Goal: Task Accomplishment & Management: Complete application form

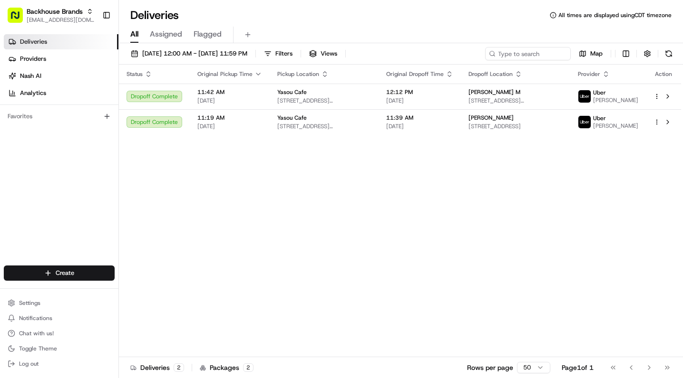
click at [210, 208] on div "Status Original Pickup Time Pickup Location Original Dropoff Time Dropoff Locat…" at bounding box center [400, 211] width 562 height 293
click at [213, 193] on div "Status Original Pickup Time Pickup Location Original Dropoff Time Dropoff Locat…" at bounding box center [400, 211] width 562 height 293
drag, startPoint x: 58, startPoint y: 42, endPoint x: 59, endPoint y: 48, distance: 6.8
click at [58, 42] on link "Deliveries" at bounding box center [61, 41] width 115 height 15
click at [71, 275] on html "Backhouse Brands [EMAIL_ADDRESS][DOMAIN_NAME] Toggle Sidebar Deliveries Provide…" at bounding box center [341, 189] width 683 height 378
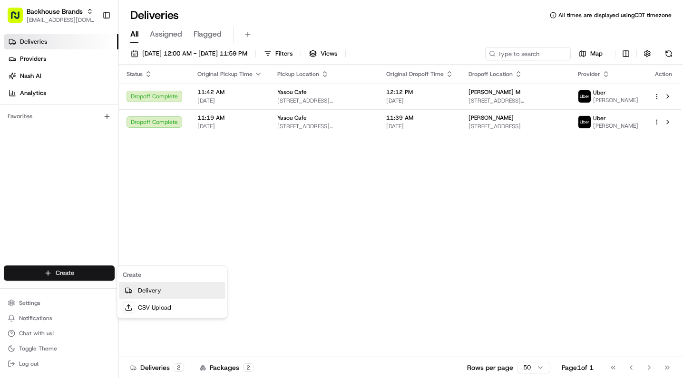
click at [148, 289] on link "Delivery" at bounding box center [172, 290] width 106 height 17
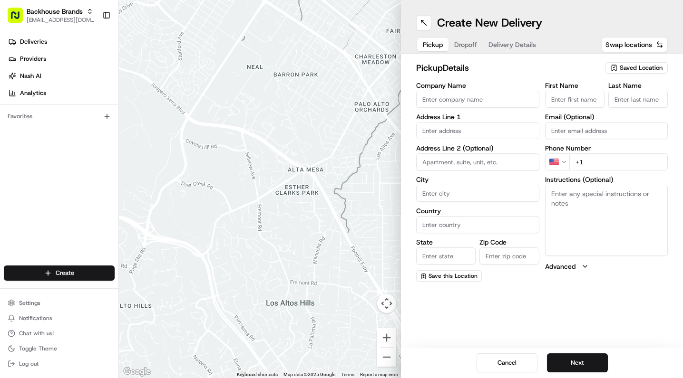
click at [459, 100] on input "Company Name" at bounding box center [477, 99] width 123 height 17
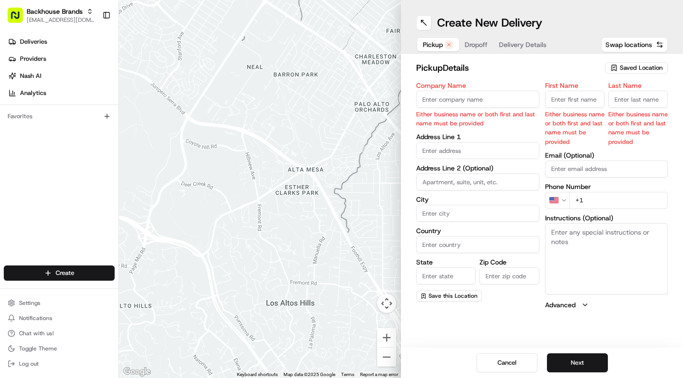
click at [465, 106] on input "Company Name" at bounding box center [477, 99] width 123 height 17
paste input "[PERSON_NAME] Restaurant"
click at [469, 100] on input "[PERSON_NAME] Restaurant" at bounding box center [477, 99] width 123 height 17
type input "[PERSON_NAME]"
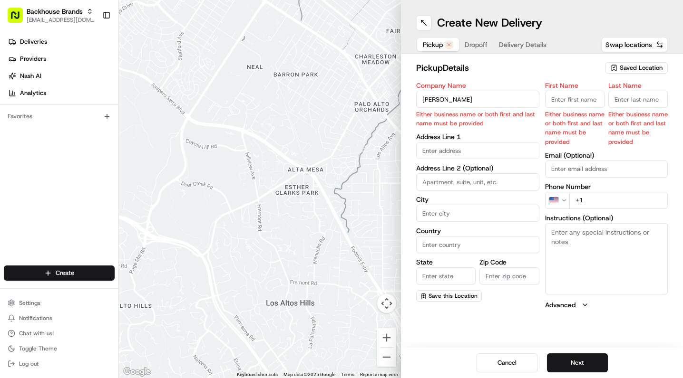
click at [465, 151] on body "Backhouse Brands [EMAIL_ADDRESS][DOMAIN_NAME] Toggle Sidebar Deliveries Provide…" at bounding box center [341, 189] width 683 height 378
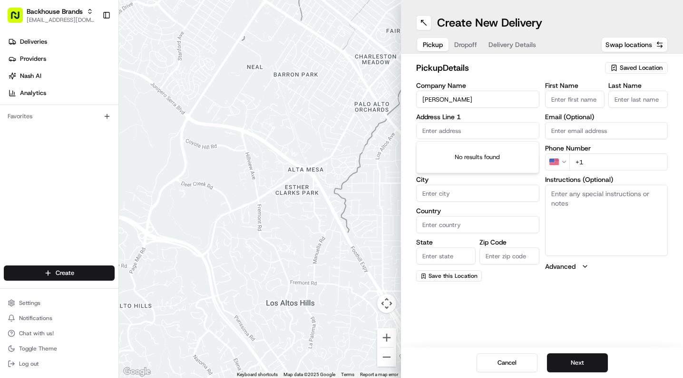
click at [458, 130] on input "text" at bounding box center [477, 130] width 123 height 17
paste input "[STREET_ADDRESS]"
click at [469, 153] on div "[STREET_ADDRESS]" at bounding box center [477, 151] width 118 height 14
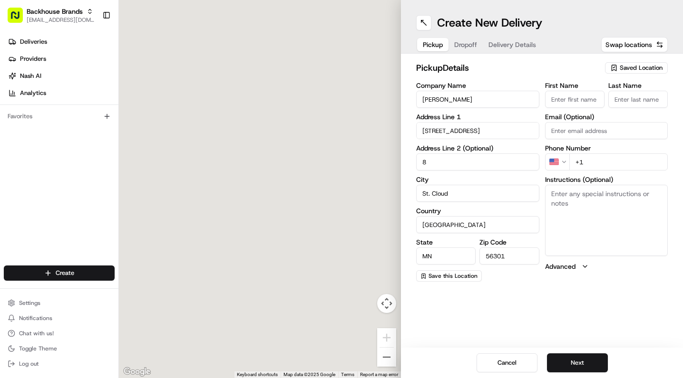
type input "[STREET_ADDRESS]"
type input "8"
type input "St. Cloud"
type input "[GEOGRAPHIC_DATA]"
type input "MN"
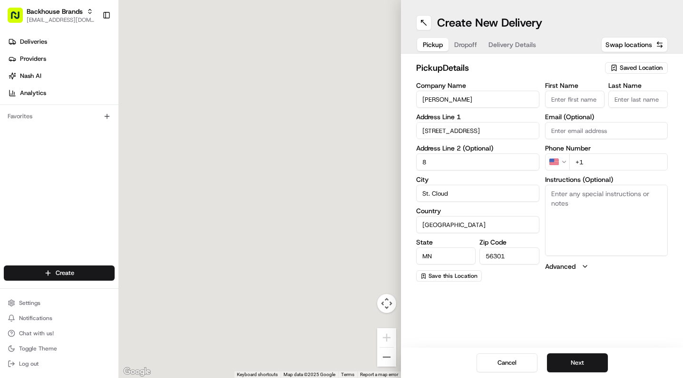
type input "56301"
type input "[STREET_ADDRESS]"
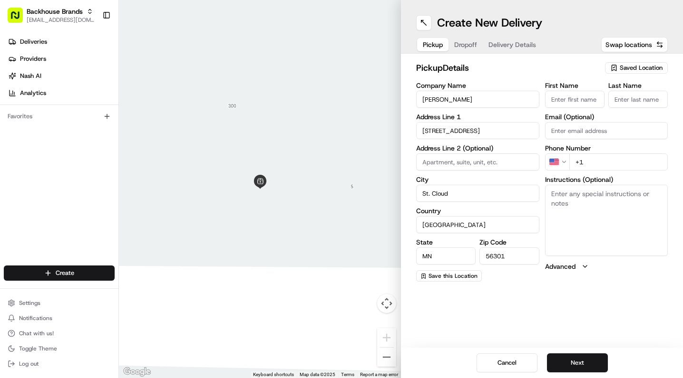
type input "8"
click at [597, 162] on input "+1" at bounding box center [618, 162] width 99 height 17
click at [600, 160] on input "+1" at bounding box center [618, 162] width 99 height 17
paste input "[PHONE_NUMBER]"
type input "[PHONE_NUMBER]"
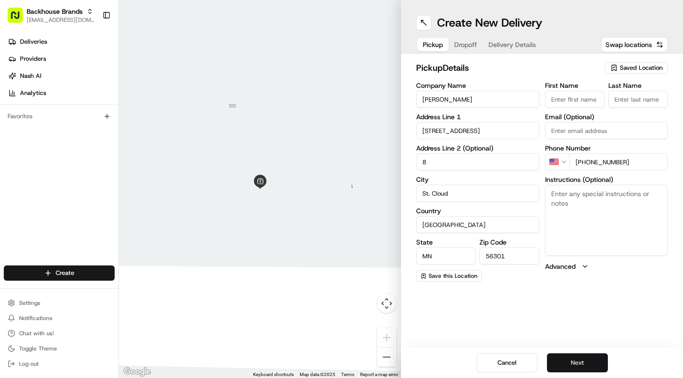
click at [572, 368] on button "Next" at bounding box center [577, 363] width 61 height 19
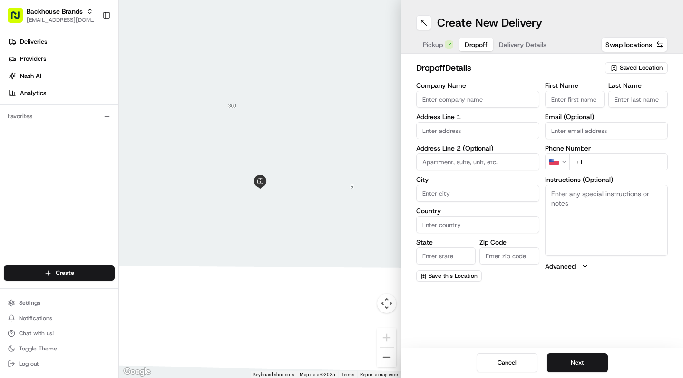
click at [236, 79] on div at bounding box center [260, 189] width 282 height 378
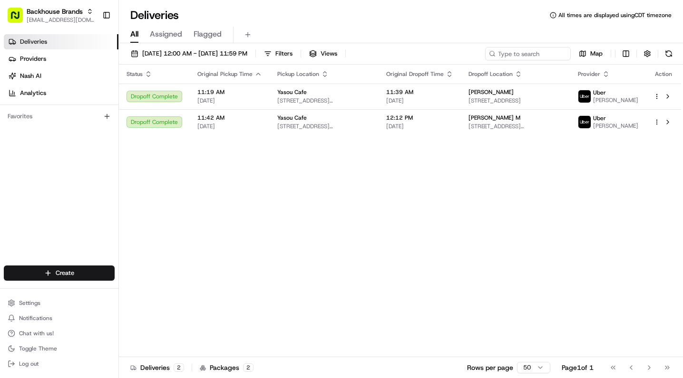
click at [295, 205] on div "Status Original Pickup Time Pickup Location Original Dropoff Time Dropoff Locat…" at bounding box center [400, 211] width 562 height 293
click at [208, 183] on div "Status Original Pickup Time Pickup Location Original Dropoff Time Dropoff Locat…" at bounding box center [400, 211] width 562 height 293
click at [210, 184] on div "Status Original Pickup Time Pickup Location Original Dropoff Time Dropoff Locat…" at bounding box center [400, 211] width 562 height 293
click at [288, 184] on div "Status Original Pickup Time Pickup Location Original Dropoff Time Dropoff Locat…" at bounding box center [400, 211] width 562 height 293
click at [227, 195] on div "Status Original Pickup Time Pickup Location Original Dropoff Time Dropoff Locat…" at bounding box center [400, 211] width 562 height 293
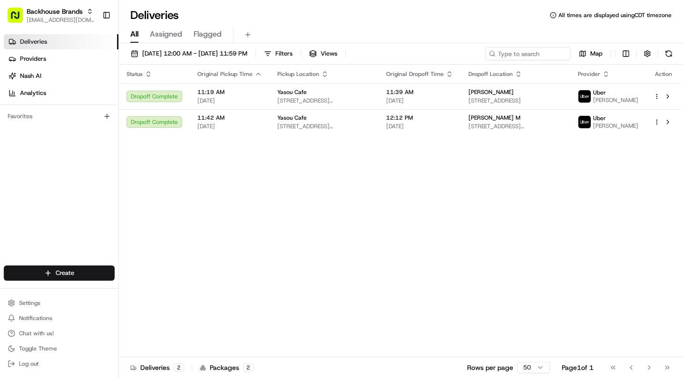
click at [206, 231] on div "Status Original Pickup Time Pickup Location Original Dropoff Time Dropoff Locat…" at bounding box center [400, 211] width 562 height 293
drag, startPoint x: 259, startPoint y: 260, endPoint x: 274, endPoint y: 71, distance: 189.4
click at [260, 259] on div "Status Original Pickup Time Pickup Location Original Dropoff Time Dropoff Locat…" at bounding box center [400, 211] width 562 height 293
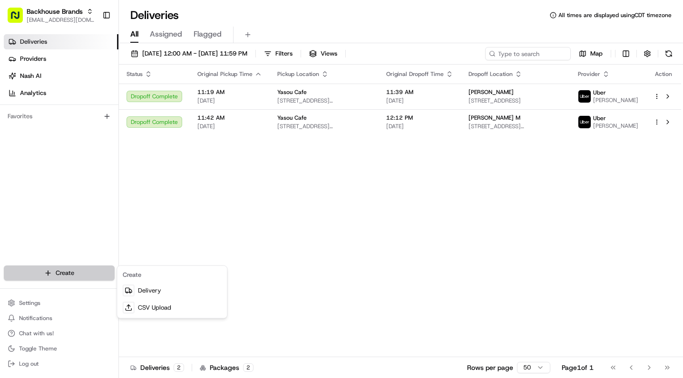
click at [47, 269] on html "Backhouse Brands service@fooddudesdelivery.com Toggle Sidebar Deliveries Provid…" at bounding box center [341, 189] width 683 height 378
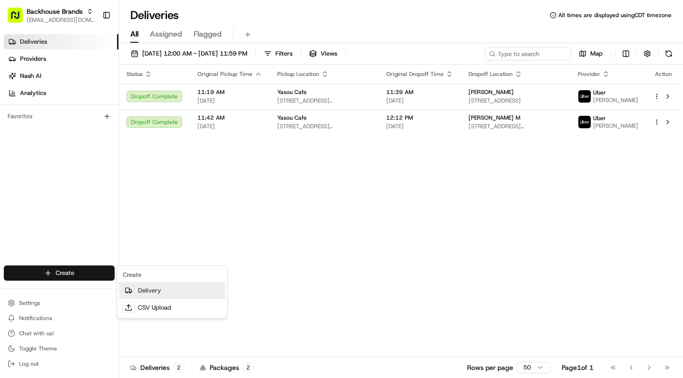
click at [148, 295] on link "Delivery" at bounding box center [172, 290] width 106 height 17
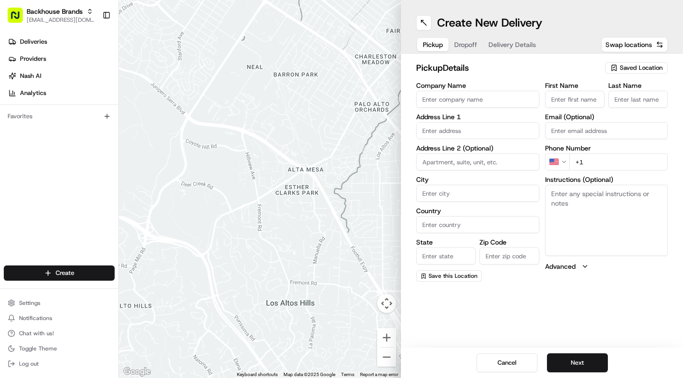
click at [455, 101] on input "Company Name" at bounding box center [477, 99] width 123 height 17
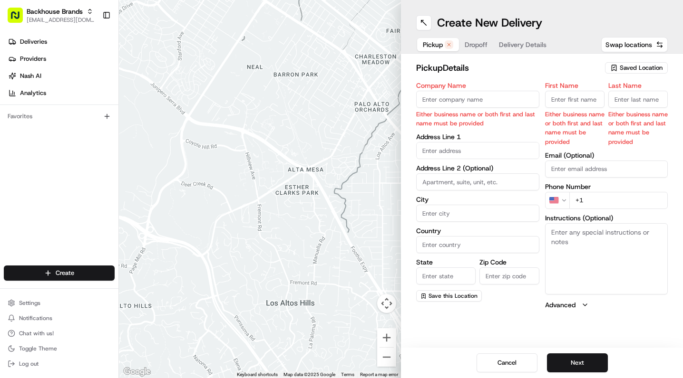
click at [481, 99] on input "Company Name" at bounding box center [477, 99] width 123 height 17
paste input "[PERSON_NAME]"
type input "[PERSON_NAME]"
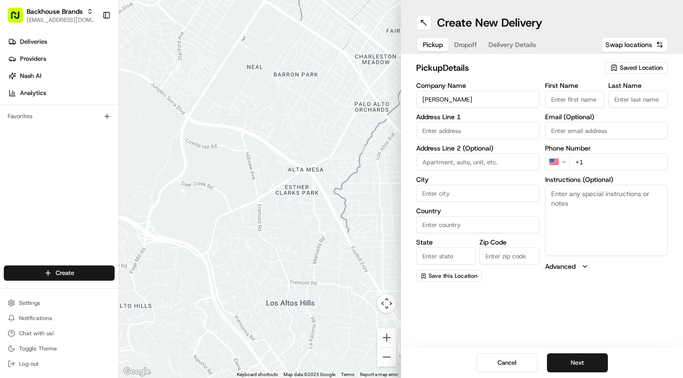
click at [465, 127] on input "text" at bounding box center [477, 130] width 123 height 17
paste input "[STREET_ADDRESS]"
click at [459, 149] on div "[STREET_ADDRESS]" at bounding box center [477, 151] width 118 height 14
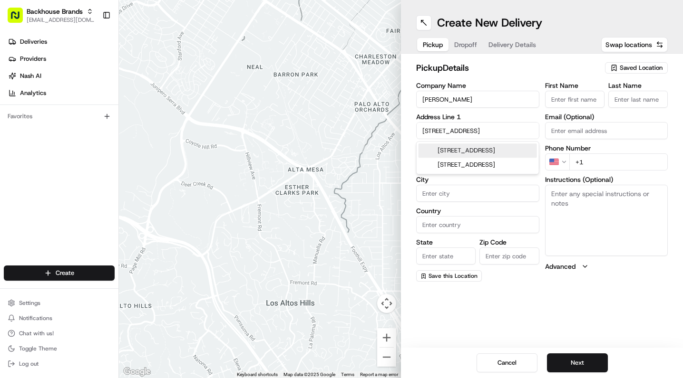
type input "[STREET_ADDRESS]"
type input "8"
type input "St. Cloud"
type input "[GEOGRAPHIC_DATA]"
type input "MN"
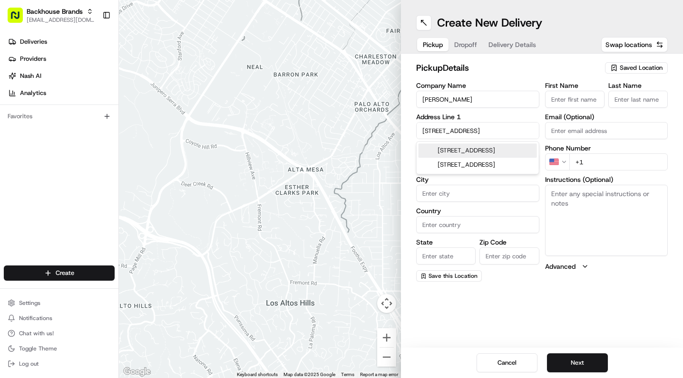
type input "56301"
type input "[STREET_ADDRESS]"
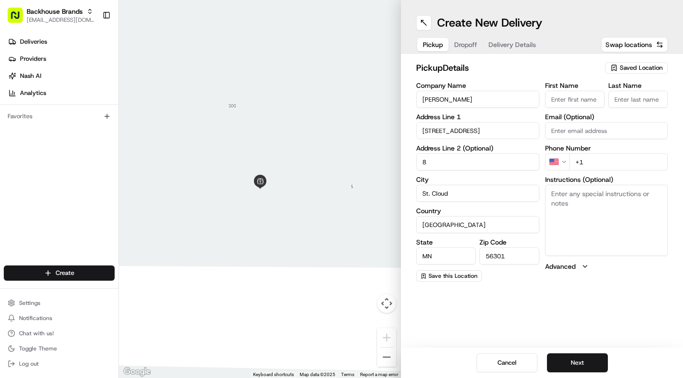
click at [593, 164] on input "+1" at bounding box center [618, 162] width 99 height 17
paste input "[PHONE_NUMBER]"
type input "[PHONE_NUMBER]"
click at [569, 358] on button "Next" at bounding box center [577, 363] width 61 height 19
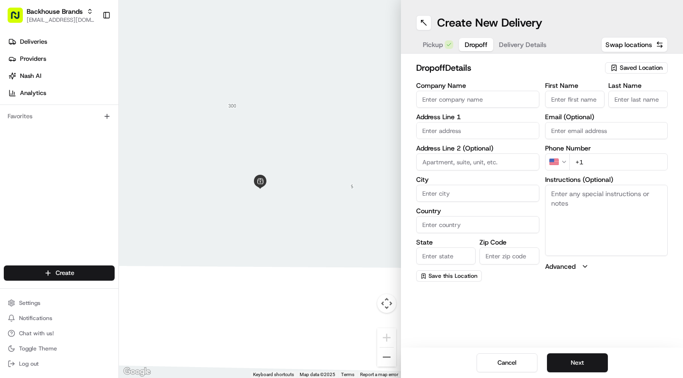
click at [445, 100] on input "Company Name" at bounding box center [477, 99] width 123 height 17
paste input "Jocelyn F"
type input "Jocelyn F"
click at [453, 133] on input "text" at bounding box center [477, 130] width 123 height 17
paste input "3820 Roosevelt Rd Rm 125 Saint Cloud, MN 56301"
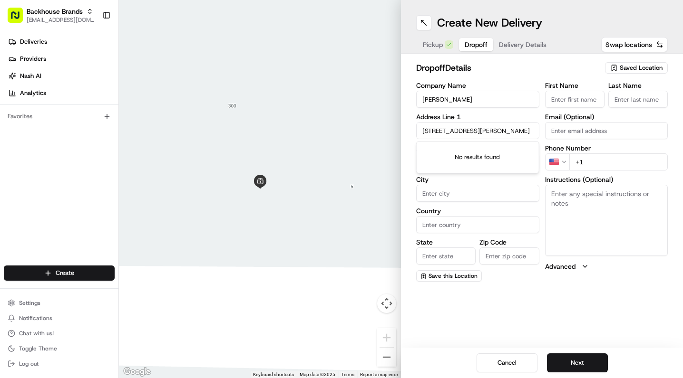
scroll to position [0, 39]
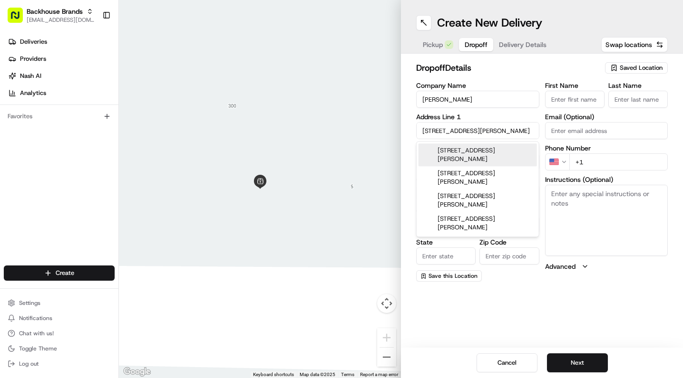
click at [479, 158] on div "3820 Roosevelt Rd rm 125, Saint Cloud, MN 56301" at bounding box center [477, 155] width 118 height 23
type input "3820 Roosevelt Rd rm 125, St Cloud, MN 56301, USA"
type input "rm 125"
type input "St. Cloud"
type input "[GEOGRAPHIC_DATA]"
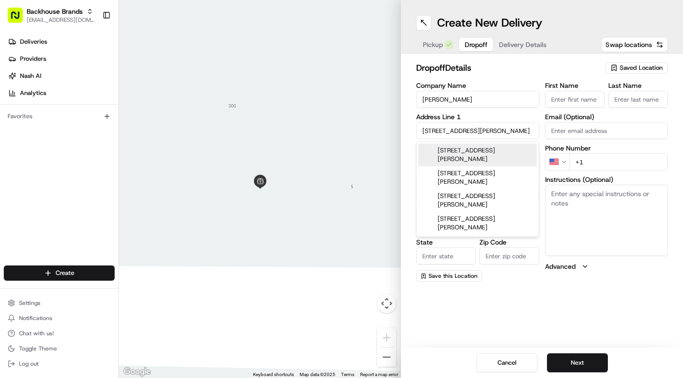
type input "MN"
type input "56301"
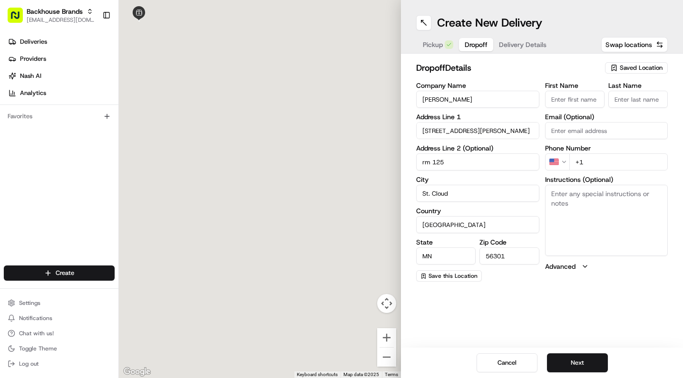
type input "3820 Roosevelt Road"
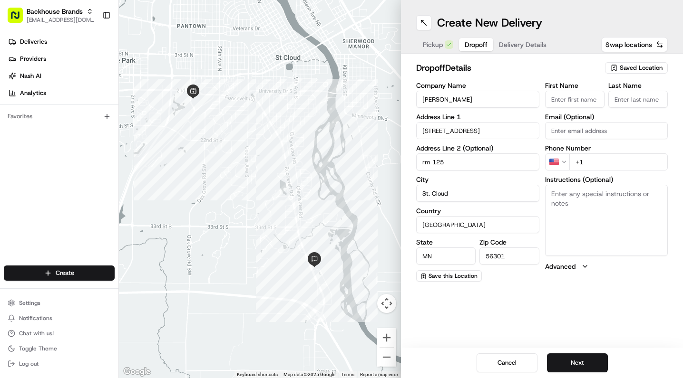
click at [615, 164] on input "+1" at bounding box center [618, 162] width 99 height 17
paste input "218 537 1244"
type input "+1 218 537 1244"
click at [610, 220] on textarea "Instructions (Optional)" at bounding box center [606, 220] width 123 height 71
paste textarea "park by the side door to the right of the front entrance please"
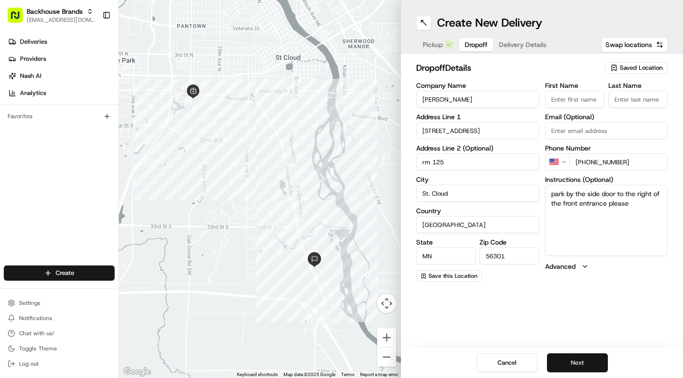
type textarea "park by the side door to the right of the front entrance please"
click at [561, 358] on button "Next" at bounding box center [577, 363] width 61 height 19
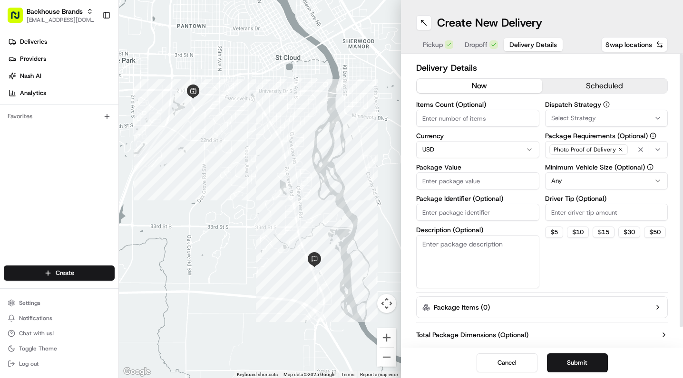
click at [439, 260] on textarea "Description (Optional)" at bounding box center [477, 261] width 123 height 53
click at [470, 119] on input "Items Count (Optional)" at bounding box center [477, 118] width 123 height 17
type input "1"
click at [459, 185] on input "Package Value" at bounding box center [477, 181] width 123 height 17
type input "7.29"
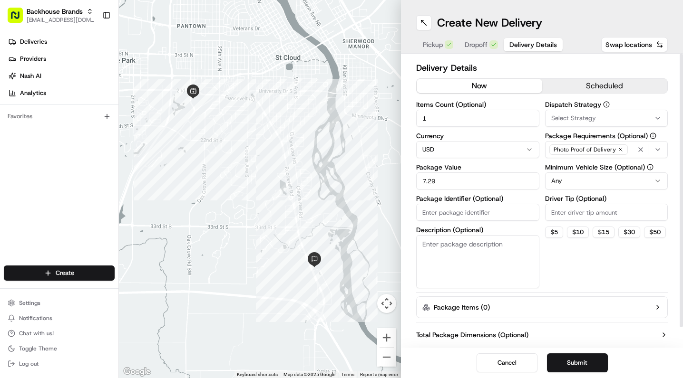
click at [482, 213] on input "Package Identifier (Optional)" at bounding box center [477, 212] width 123 height 17
paste input "1x Cream Cheese Puffs"
type input "1x Cream Cheese Puffs"
click at [451, 264] on textarea "Description (Optional)" at bounding box center [477, 261] width 123 height 53
paste textarea "1x Cream Cheese Puffs"
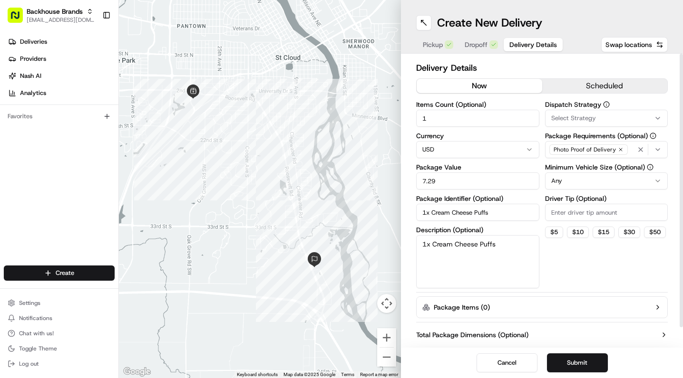
click at [510, 250] on textarea "1x Cream Cheese Puffs" at bounding box center [477, 261] width 123 height 53
paste textarea "4pcs"
type textarea "1x Cream Cheese Puffs - 4pcs"
drag, startPoint x: 495, startPoint y: 210, endPoint x: 296, endPoint y: 225, distance: 199.8
click at [310, 221] on div "← Move left → Move right ↑ Move up ↓ Move down + Zoom in - Zoom out Home Jump l…" at bounding box center [401, 189] width 564 height 378
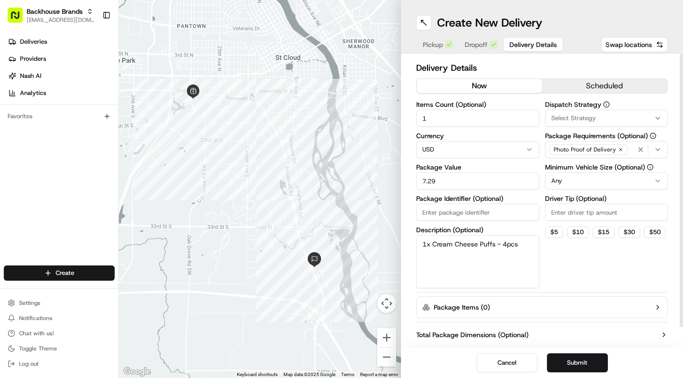
click at [459, 215] on input "Package Identifier (Optional)" at bounding box center [477, 212] width 123 height 17
paste input "Order- #165764"
type input "Order- #165764"
click at [585, 216] on input "Driver Tip (Optional)" at bounding box center [606, 212] width 123 height 17
drag, startPoint x: 586, startPoint y: 212, endPoint x: 451, endPoint y: 213, distance: 134.6
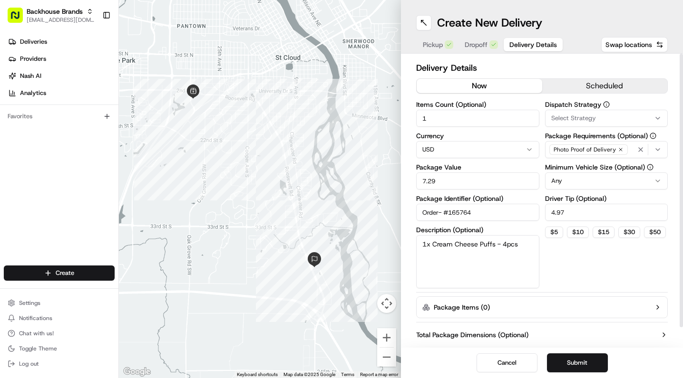
click at [465, 212] on div "Items Count (Optional) 1 Currency USD Package Value 7.29 Package Identifier (Op…" at bounding box center [542, 194] width 252 height 187
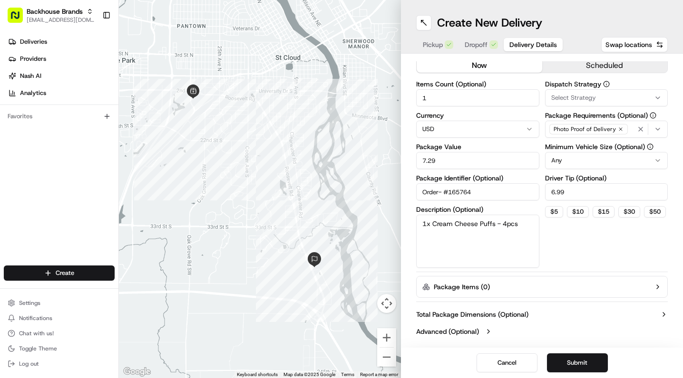
type input "6.99"
click at [578, 364] on button "Submit" at bounding box center [577, 363] width 61 height 19
click at [578, 364] on div "Cancel Submit" at bounding box center [542, 363] width 282 height 30
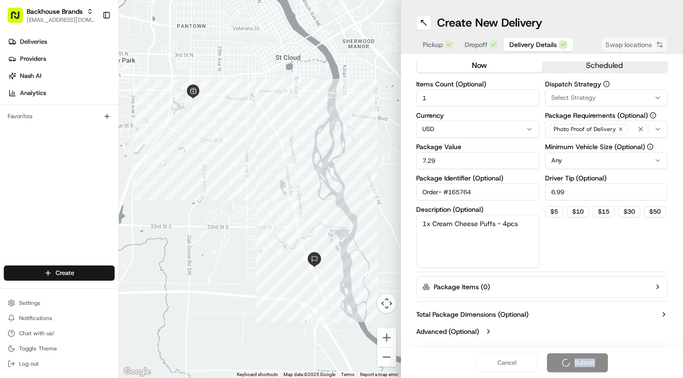
click at [578, 364] on div "Cancel Submit" at bounding box center [542, 363] width 282 height 30
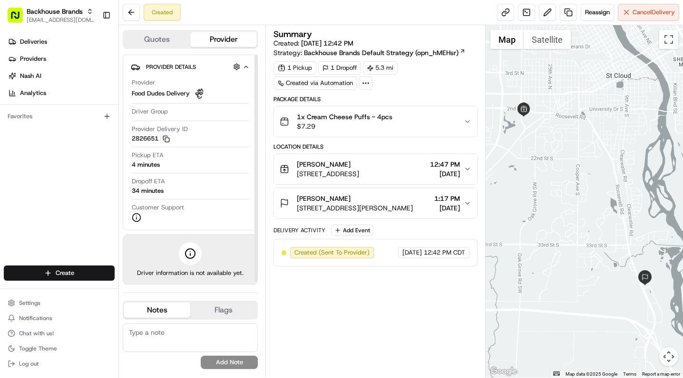
click at [62, 227] on div "Deliveries Providers Nash AI Analytics Favorites" at bounding box center [59, 150] width 118 height 241
click at [373, 323] on div "Summary Created: 08/20/2025 12:42 PM Strategy: Backhouse Brands Default Strateg…" at bounding box center [375, 201] width 204 height 343
click at [134, 10] on button at bounding box center [131, 12] width 17 height 17
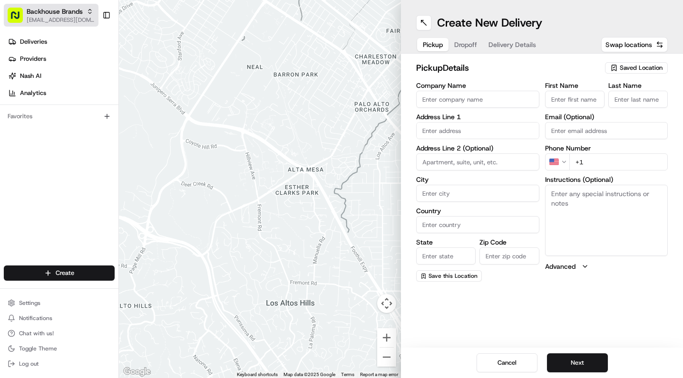
drag, startPoint x: 52, startPoint y: 164, endPoint x: 65, endPoint y: 5, distance: 159.4
click at [54, 158] on div "Deliveries Providers Nash AI Analytics Favorites" at bounding box center [59, 150] width 118 height 241
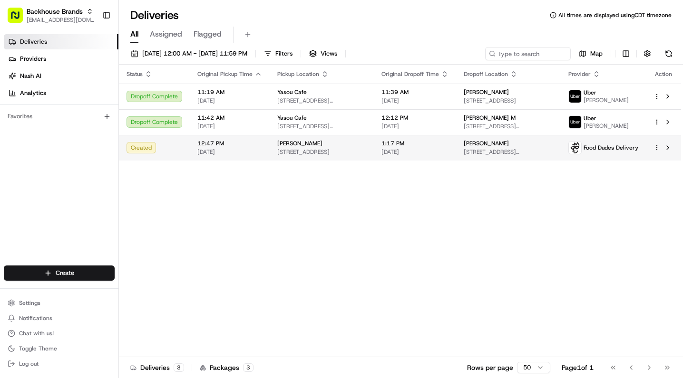
click at [659, 149] on html "Backhouse Brands [EMAIL_ADDRESS][DOMAIN_NAME] Toggle Sidebar Deliveries Provide…" at bounding box center [341, 189] width 683 height 378
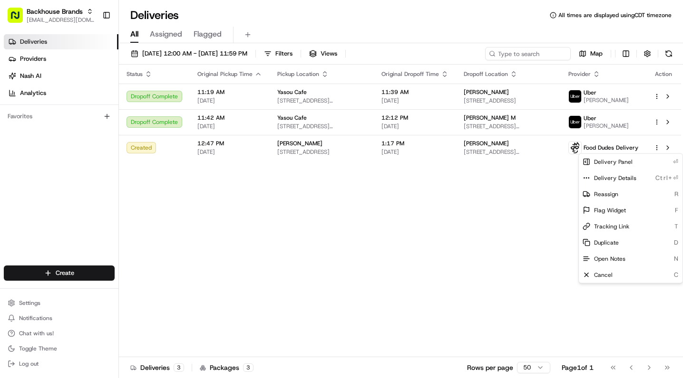
drag, startPoint x: 382, startPoint y: 208, endPoint x: 368, endPoint y: 208, distance: 14.7
click at [378, 208] on html "Backhouse Brands [EMAIL_ADDRESS][DOMAIN_NAME] Toggle Sidebar Deliveries Provide…" at bounding box center [341, 189] width 683 height 378
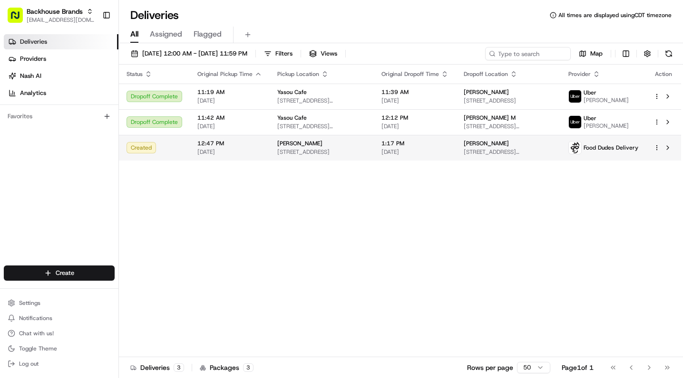
click at [227, 145] on span "12:47 PM" at bounding box center [229, 144] width 65 height 8
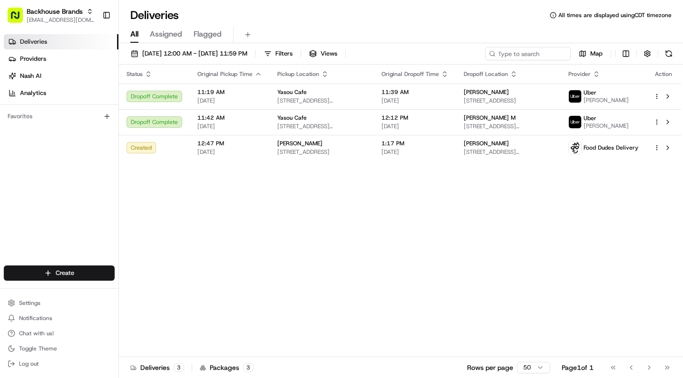
click at [411, 215] on div "Status Original Pickup Time Pickup Location Original Dropoff Time Dropoff Locat…" at bounding box center [400, 211] width 562 height 293
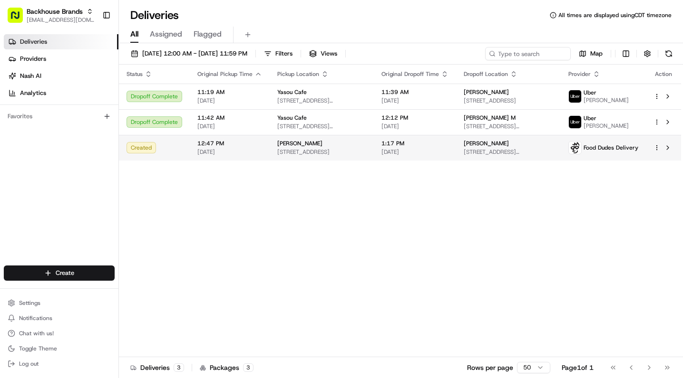
click at [446, 151] on span "[DATE]" at bounding box center [414, 152] width 67 height 8
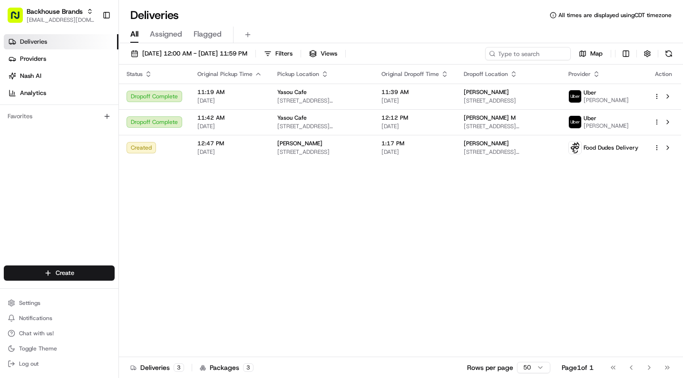
click at [245, 208] on div "Status Original Pickup Time Pickup Location Original Dropoff Time Dropoff Locat…" at bounding box center [400, 211] width 562 height 293
click at [227, 211] on div "Status Original Pickup Time Pickup Location Original Dropoff Time Dropoff Locat…" at bounding box center [400, 211] width 562 height 293
click at [58, 198] on div "Deliveries Providers Nash AI Analytics Favorites" at bounding box center [59, 150] width 118 height 241
drag, startPoint x: 233, startPoint y: 203, endPoint x: 87, endPoint y: 195, distance: 146.2
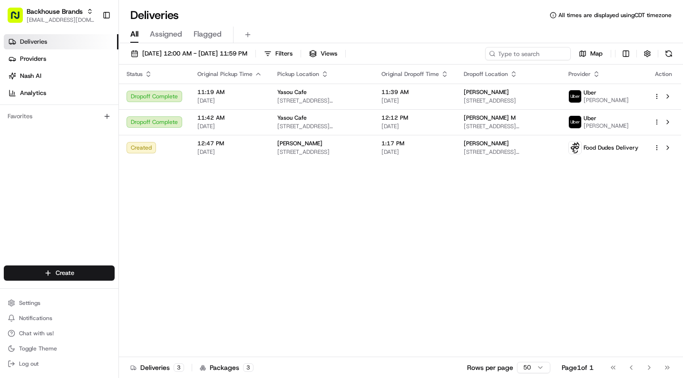
click at [232, 203] on div "Status Original Pickup Time Pickup Location Original Dropoff Time Dropoff Locat…" at bounding box center [400, 211] width 562 height 293
click at [73, 194] on div "Deliveries Providers Nash AI Analytics Favorites" at bounding box center [59, 150] width 118 height 241
click at [251, 194] on div "Status Original Pickup Time Pickup Location Original Dropoff Time Dropoff Locat…" at bounding box center [400, 211] width 562 height 293
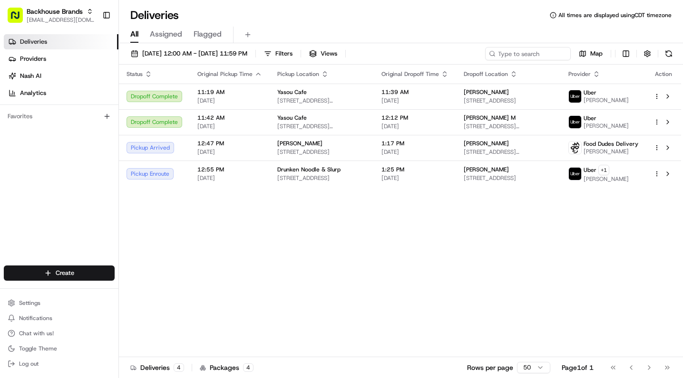
click at [289, 209] on div "Status Original Pickup Time Pickup Location Original Dropoff Time Dropoff Locat…" at bounding box center [400, 211] width 562 height 293
drag, startPoint x: 75, startPoint y: 194, endPoint x: 56, endPoint y: 188, distance: 20.5
click at [69, 194] on div "Deliveries Providers Nash AI Analytics Favorites" at bounding box center [59, 150] width 118 height 241
drag, startPoint x: 450, startPoint y: 275, endPoint x: 430, endPoint y: 237, distance: 43.0
click at [451, 272] on div "Status Original Pickup Time Pickup Location Original Dropoff Time Dropoff Locat…" at bounding box center [400, 211] width 562 height 293
